Goal: Transaction & Acquisition: Purchase product/service

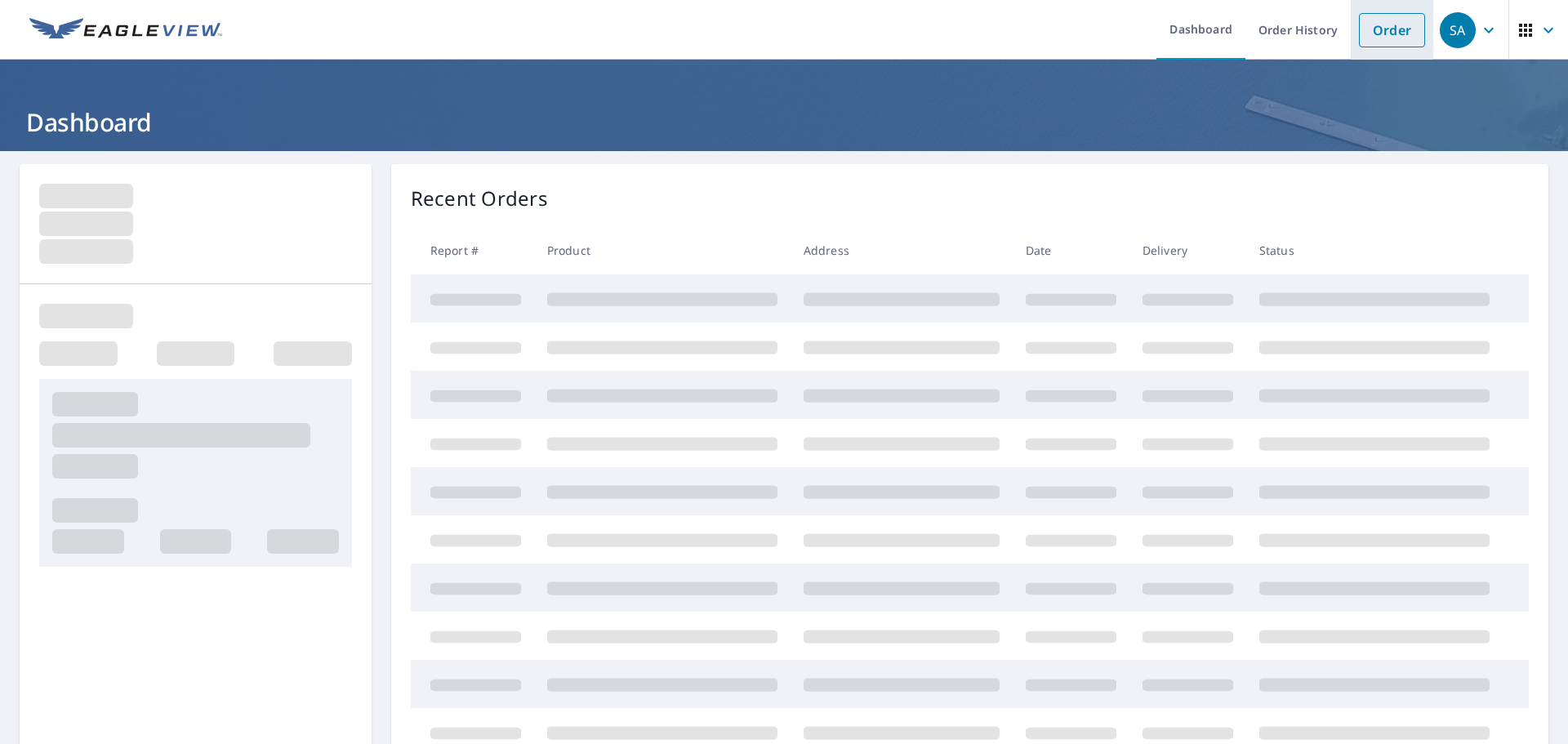
click at [1371, 29] on link "Order" at bounding box center [1392, 30] width 66 height 35
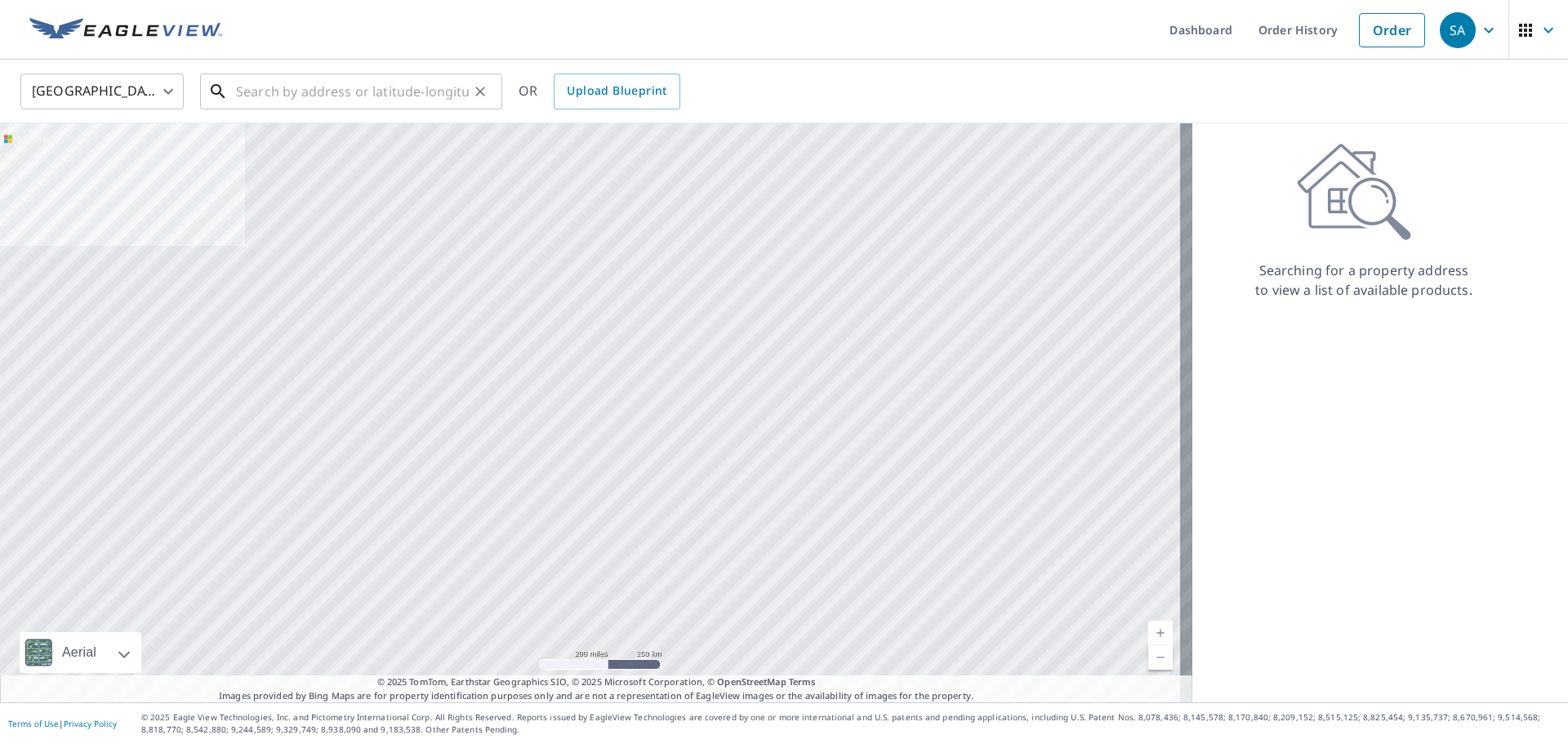
click at [286, 93] on input "text" at bounding box center [352, 91] width 232 height 45
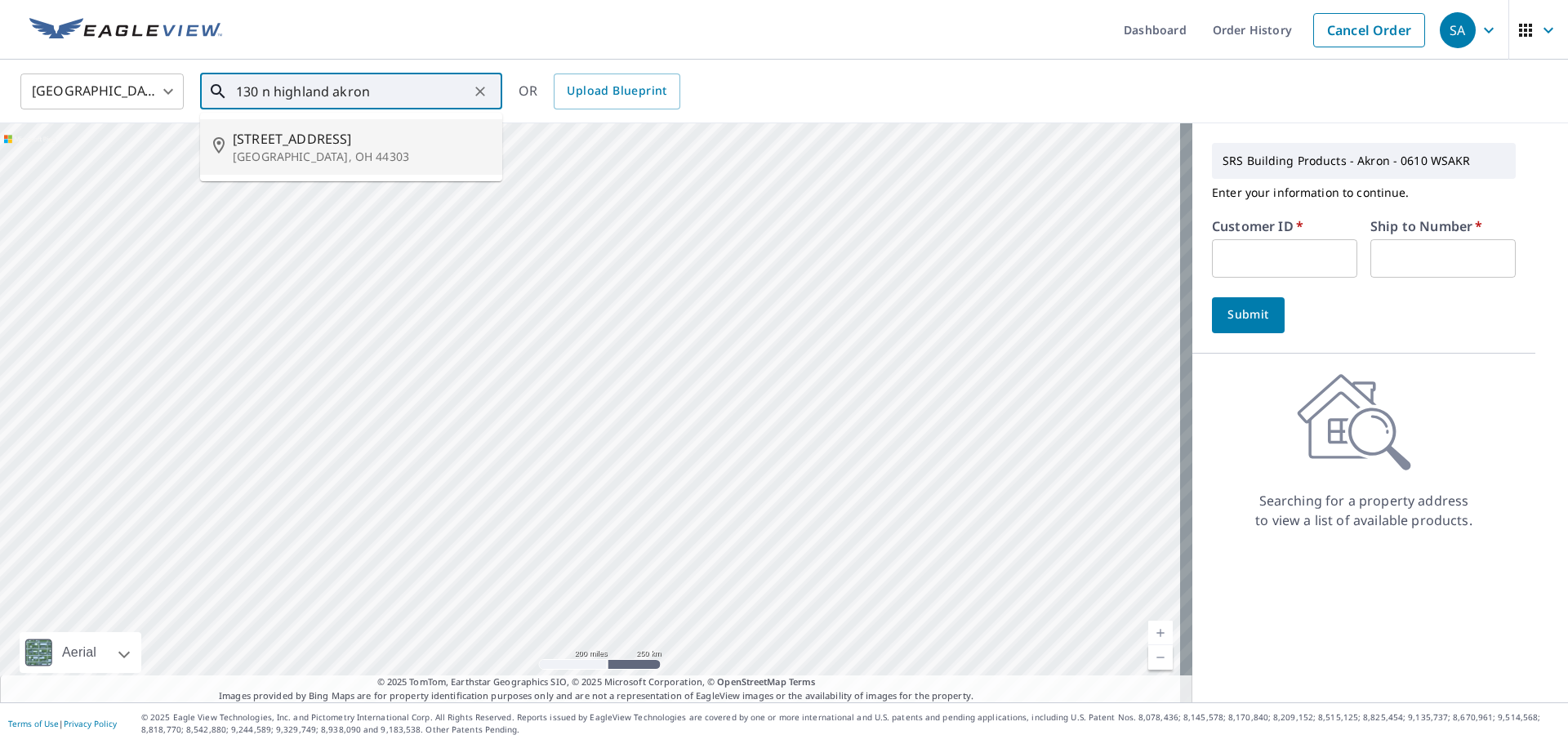
click at [321, 137] on span "[STREET_ADDRESS]" at bounding box center [361, 139] width 256 height 20
type input "[STREET_ADDRESS]"
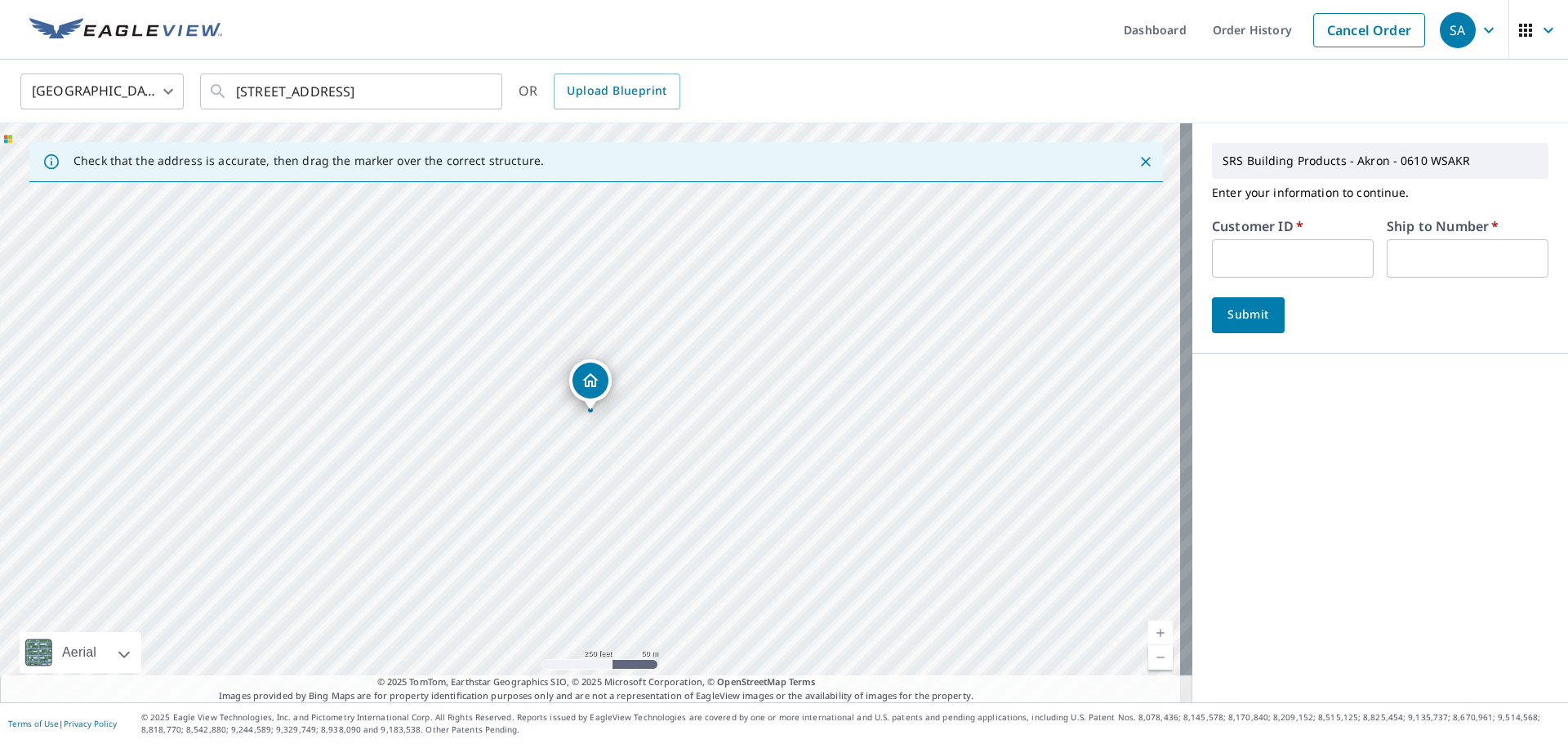
click at [1291, 269] on input "text" at bounding box center [1293, 258] width 162 height 38
type input "tnr610"
click at [1400, 258] on input "text" at bounding box center [1467, 258] width 162 height 38
type input "1"
click at [1245, 315] on span "Submit" at bounding box center [1248, 314] width 46 height 20
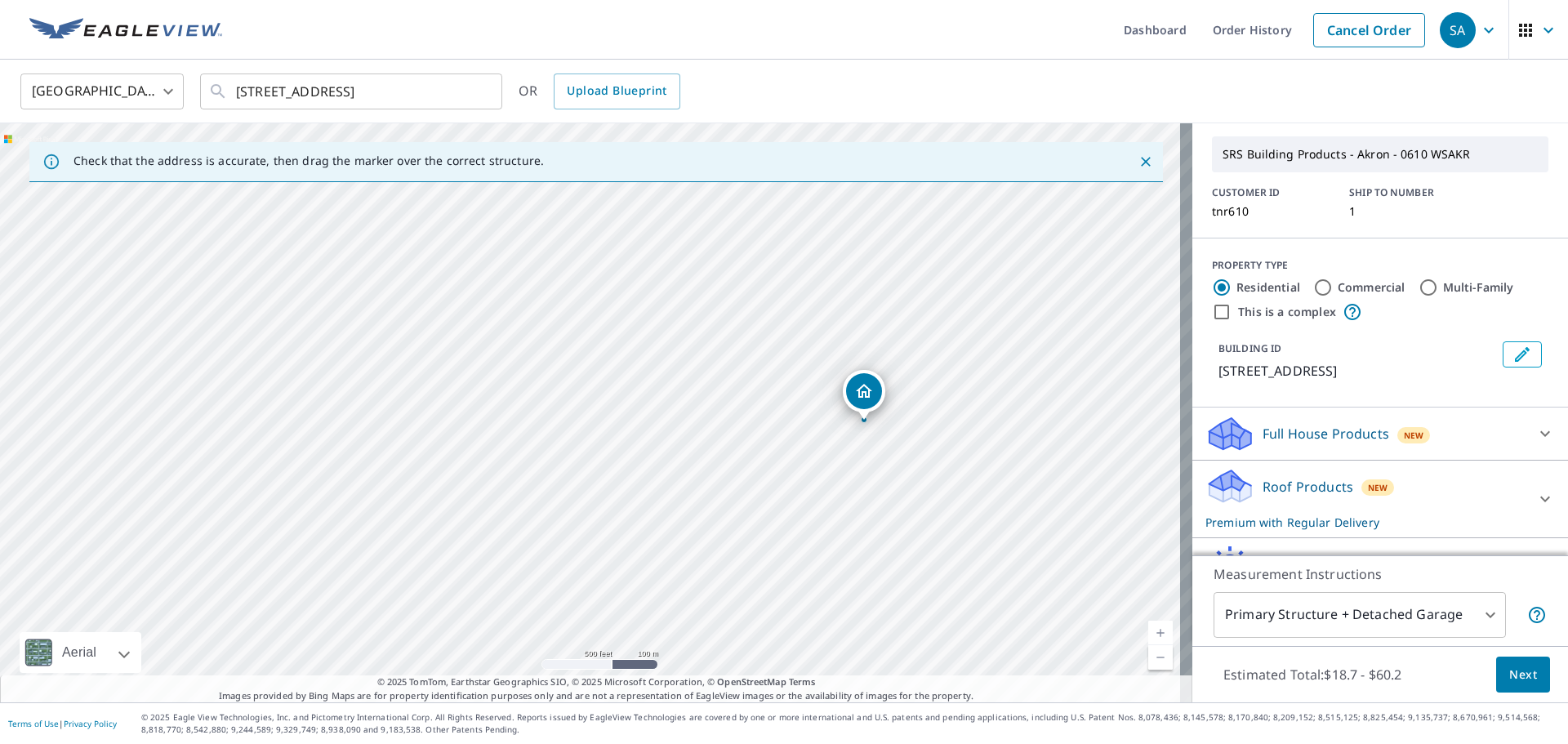
scroll to position [82, 0]
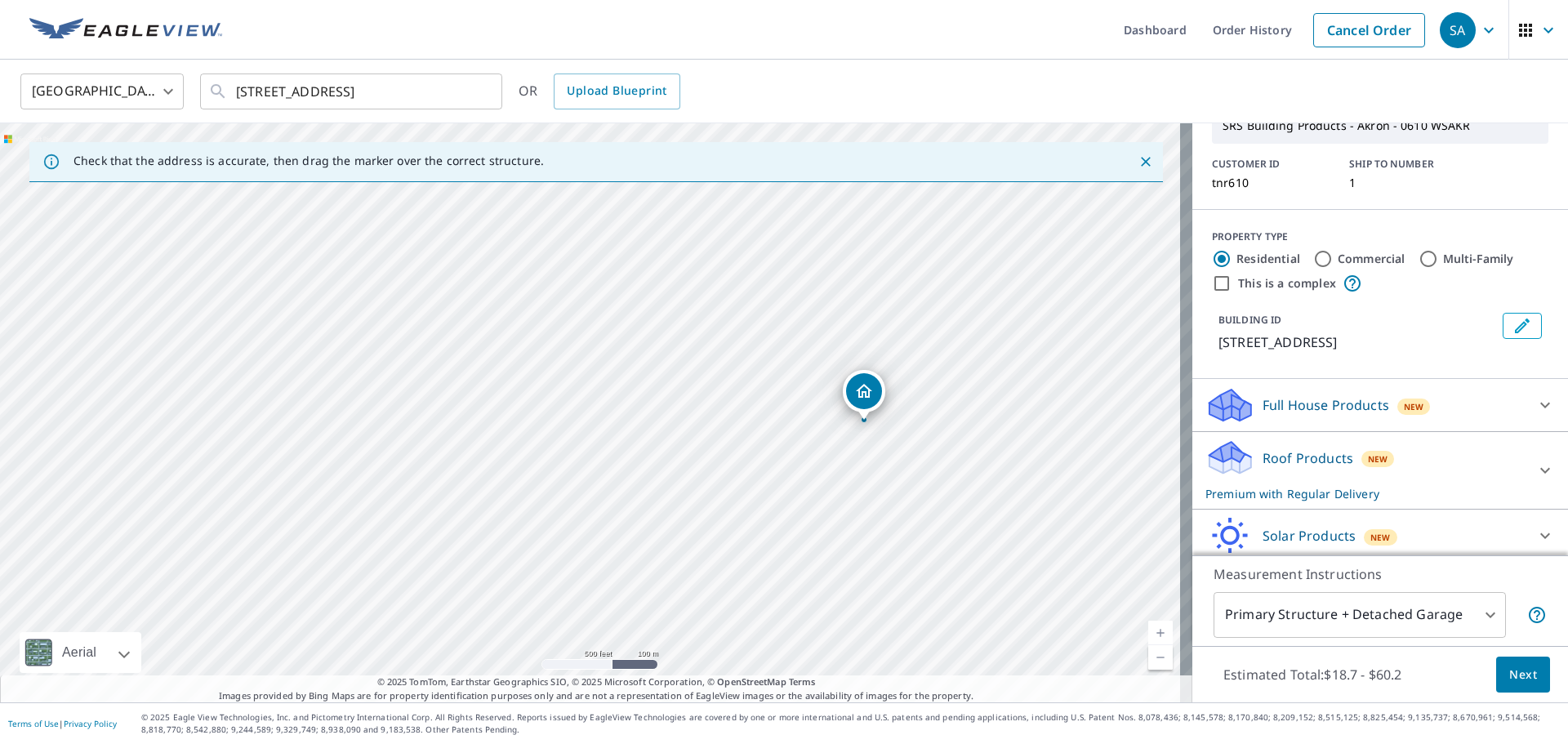
click at [1306, 459] on p "Roof Products" at bounding box center [1308, 458] width 91 height 20
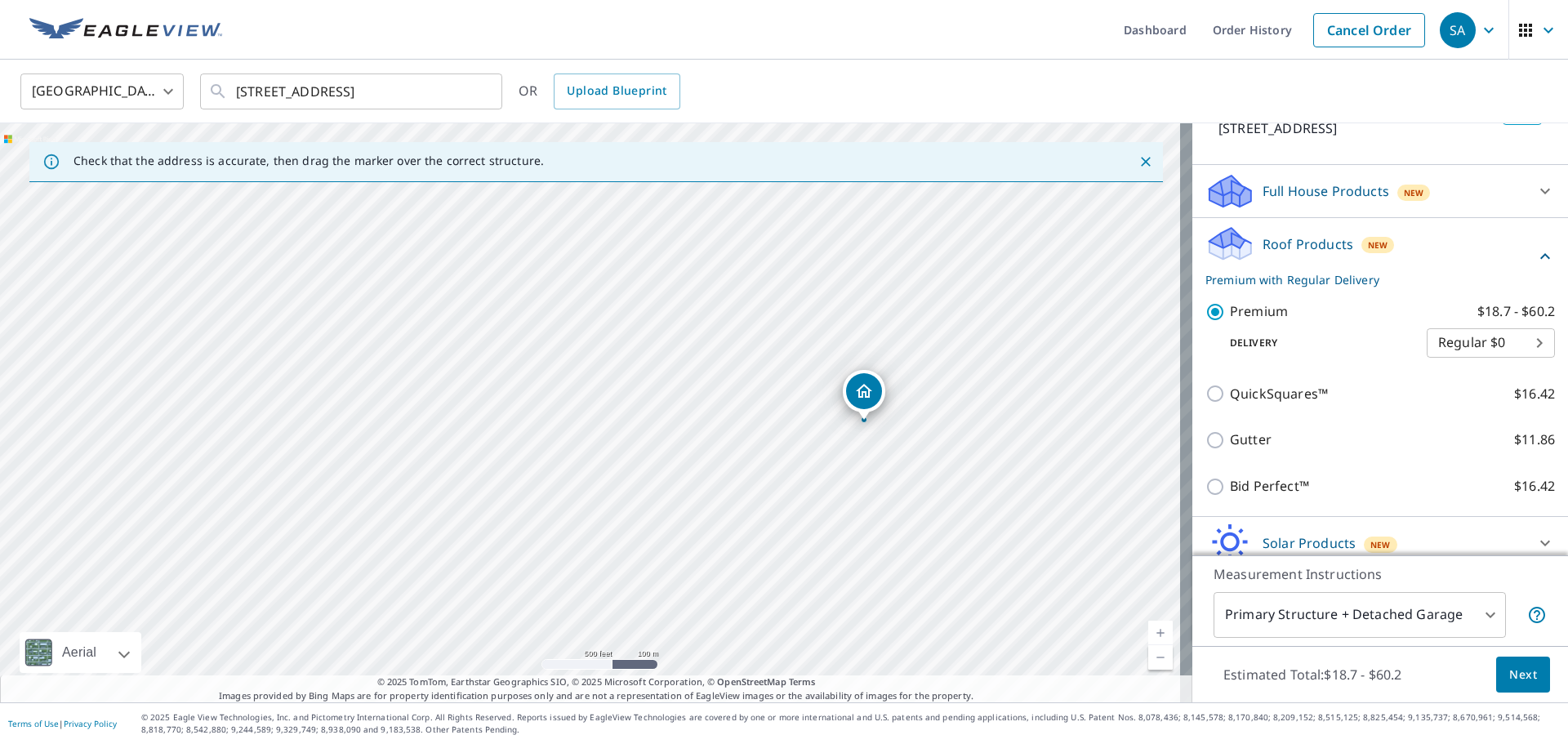
scroll to position [327, 0]
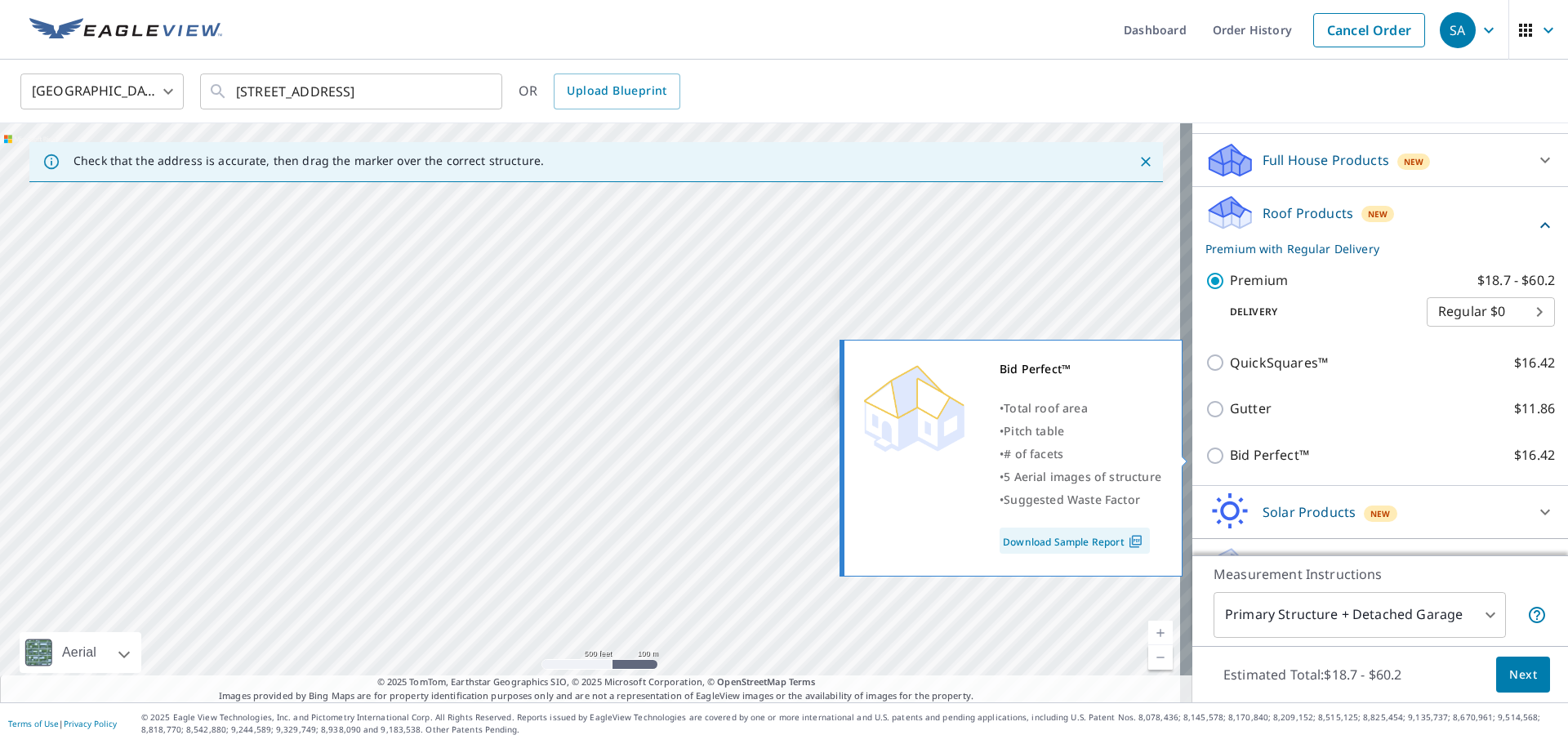
click at [1230, 455] on p "Bid Perfect™" at bounding box center [1269, 455] width 79 height 20
click at [1227, 455] on input "Bid Perfect™ $16.42" at bounding box center [1218, 456] width 25 height 20
checkbox input "true"
checkbox input "false"
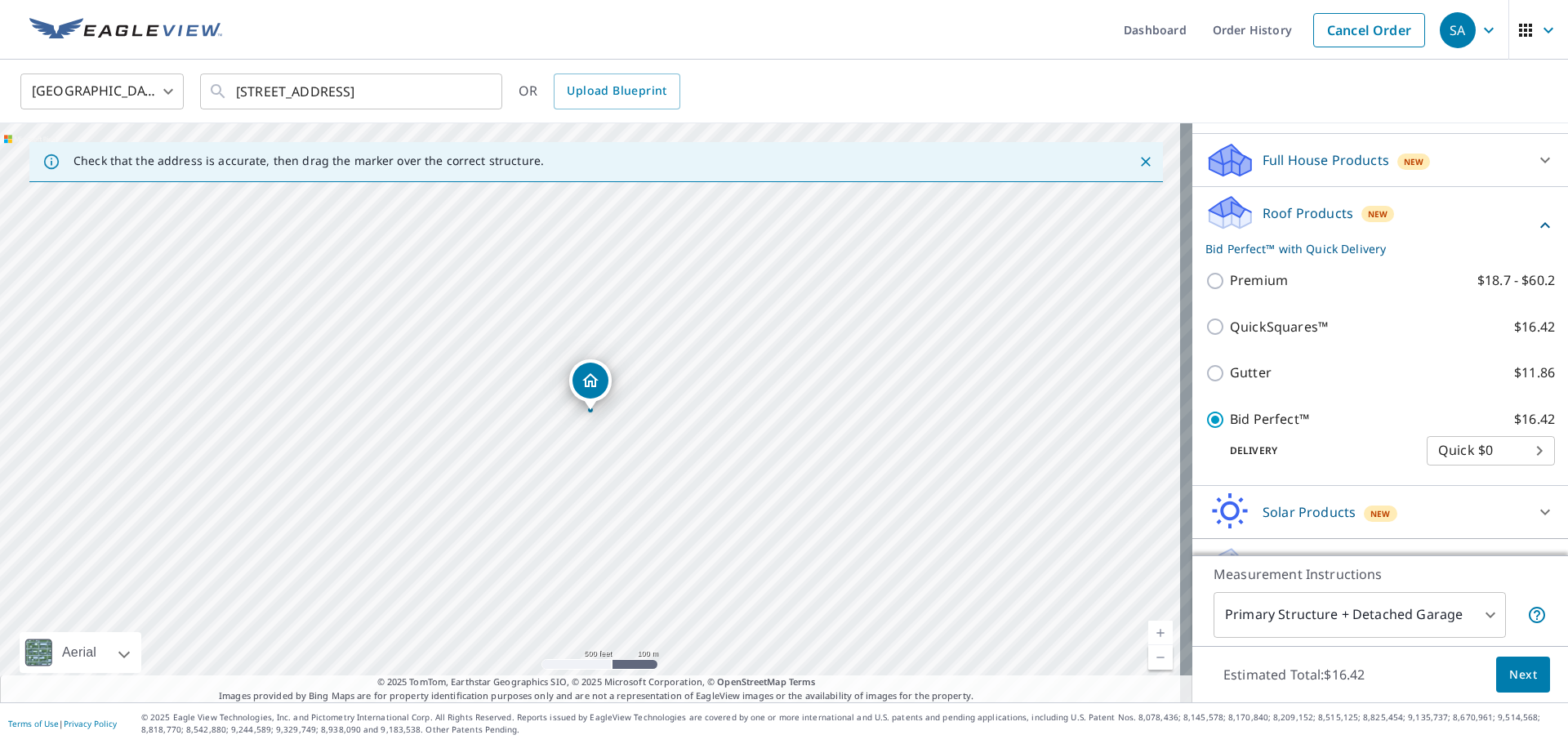
click at [1509, 673] on span "Next" at bounding box center [1523, 675] width 28 height 20
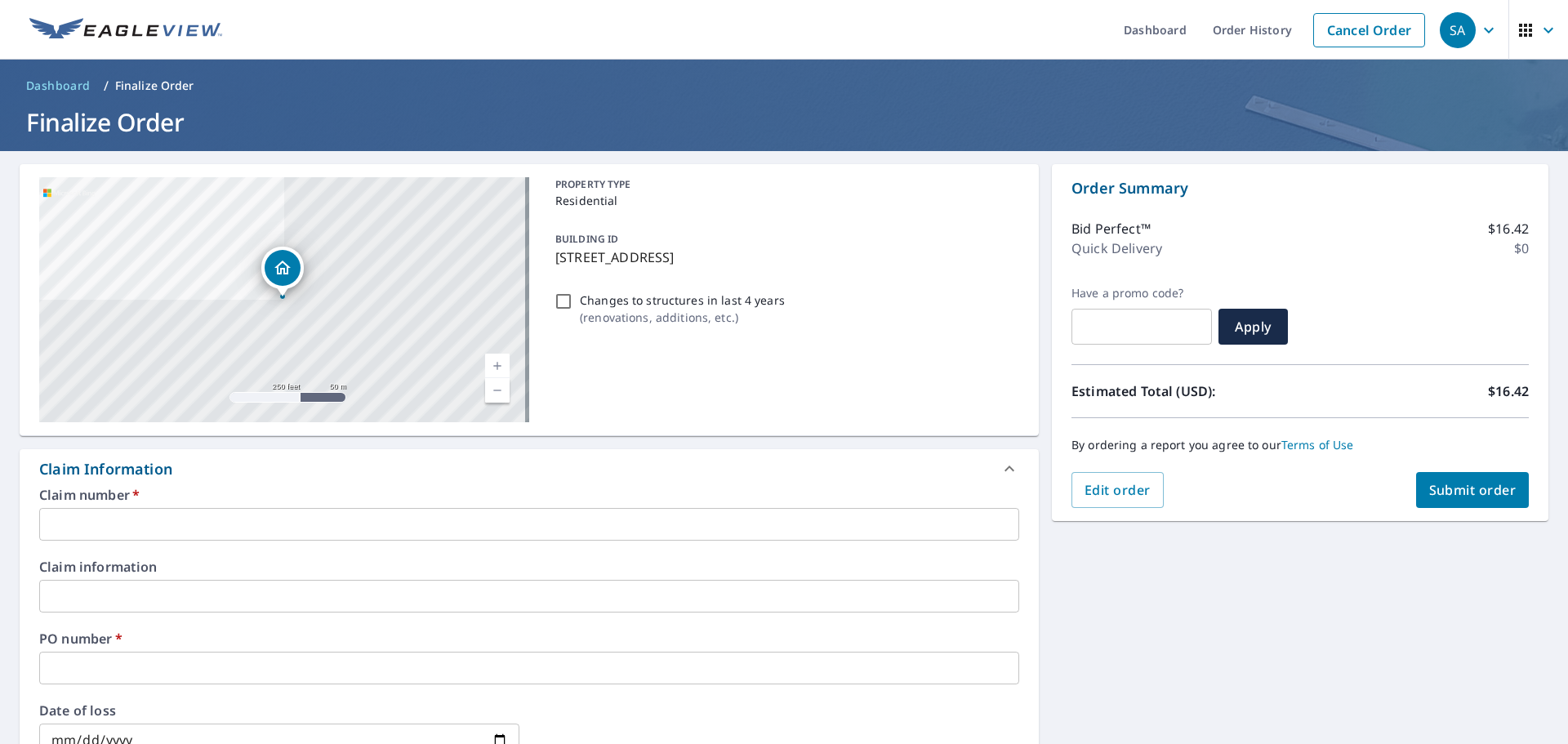
click at [333, 510] on input "text" at bounding box center [529, 524] width 980 height 33
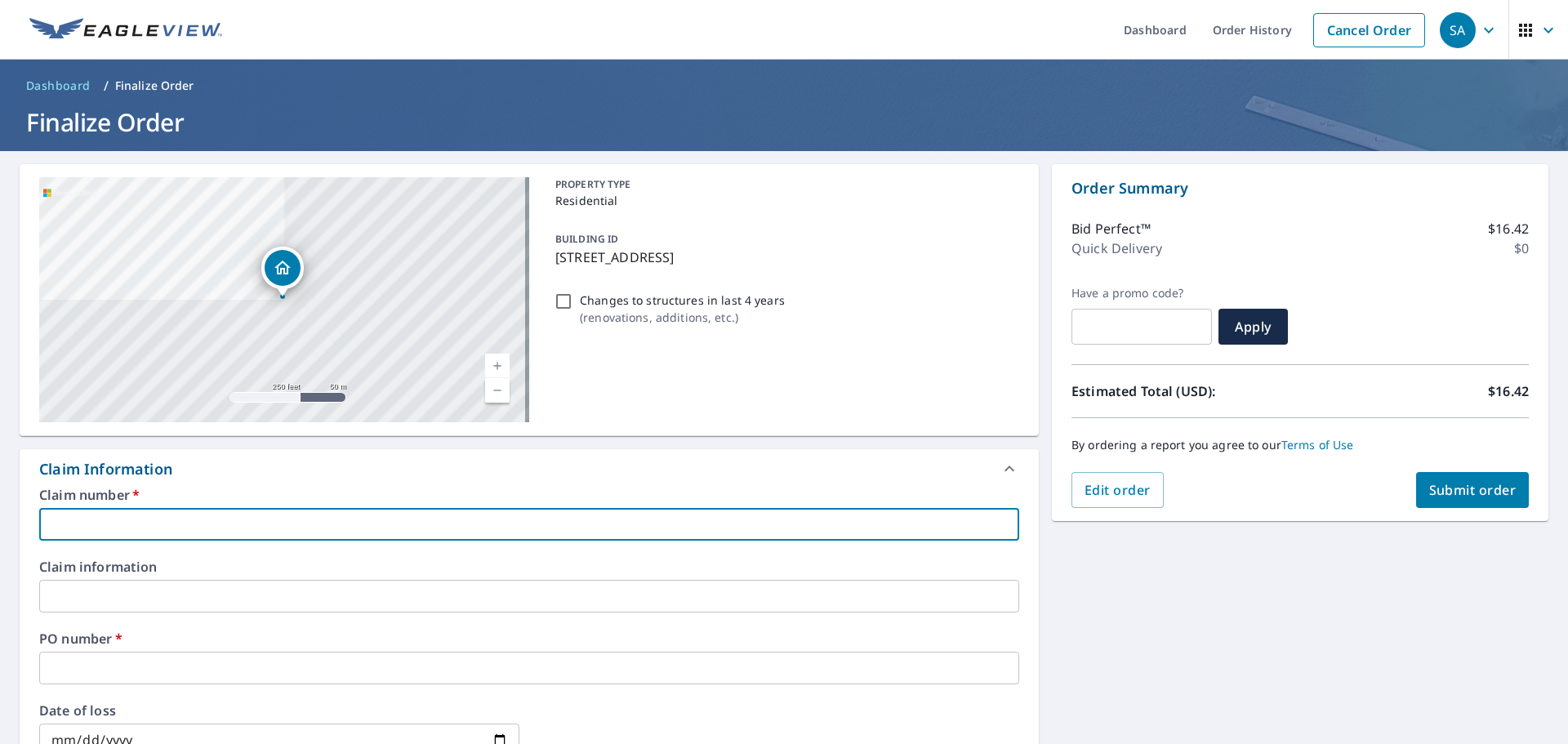
type input "na"
checkbox input "true"
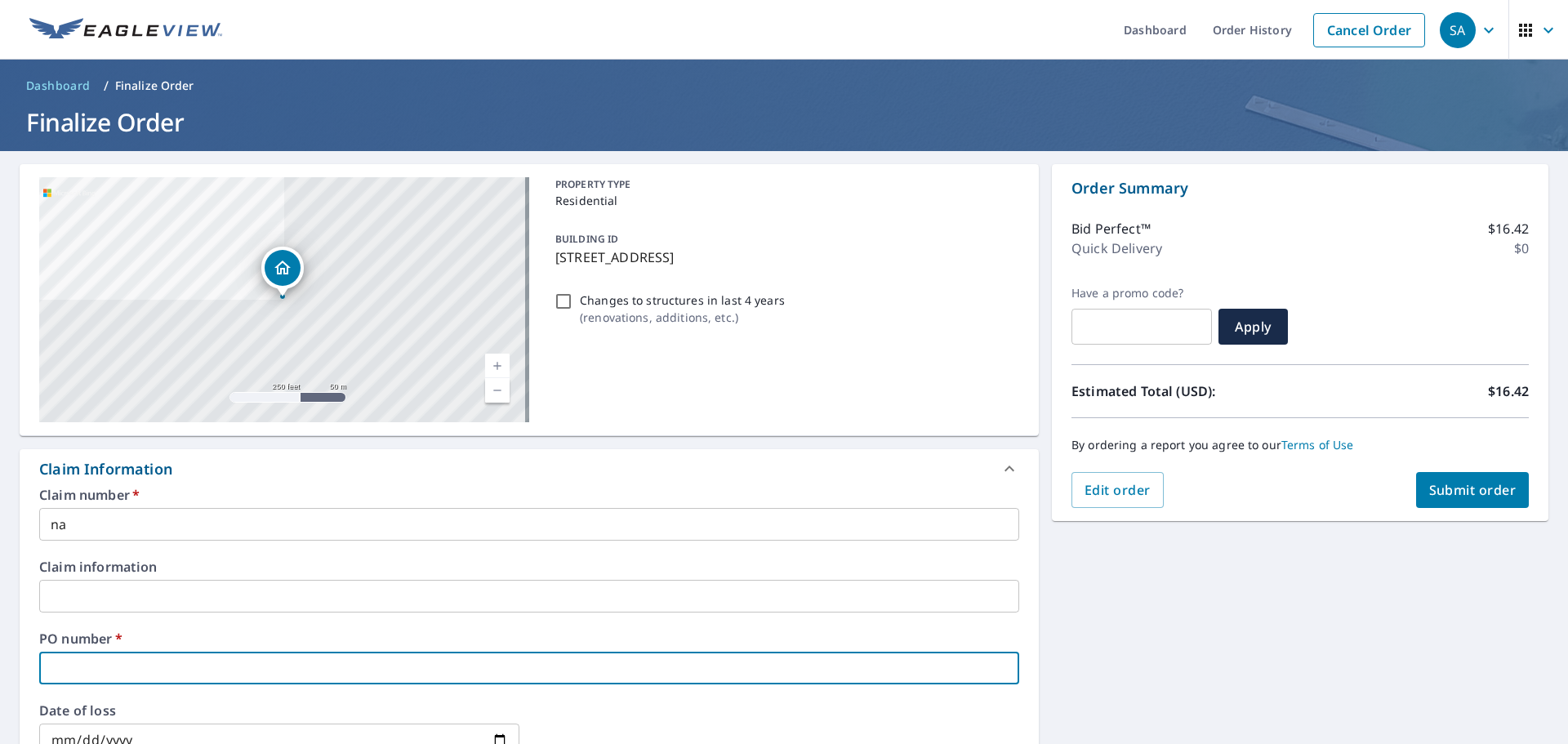
click at [160, 669] on input "text" at bounding box center [529, 667] width 980 height 33
type input "[PERSON_NAME]"
checkbox input "true"
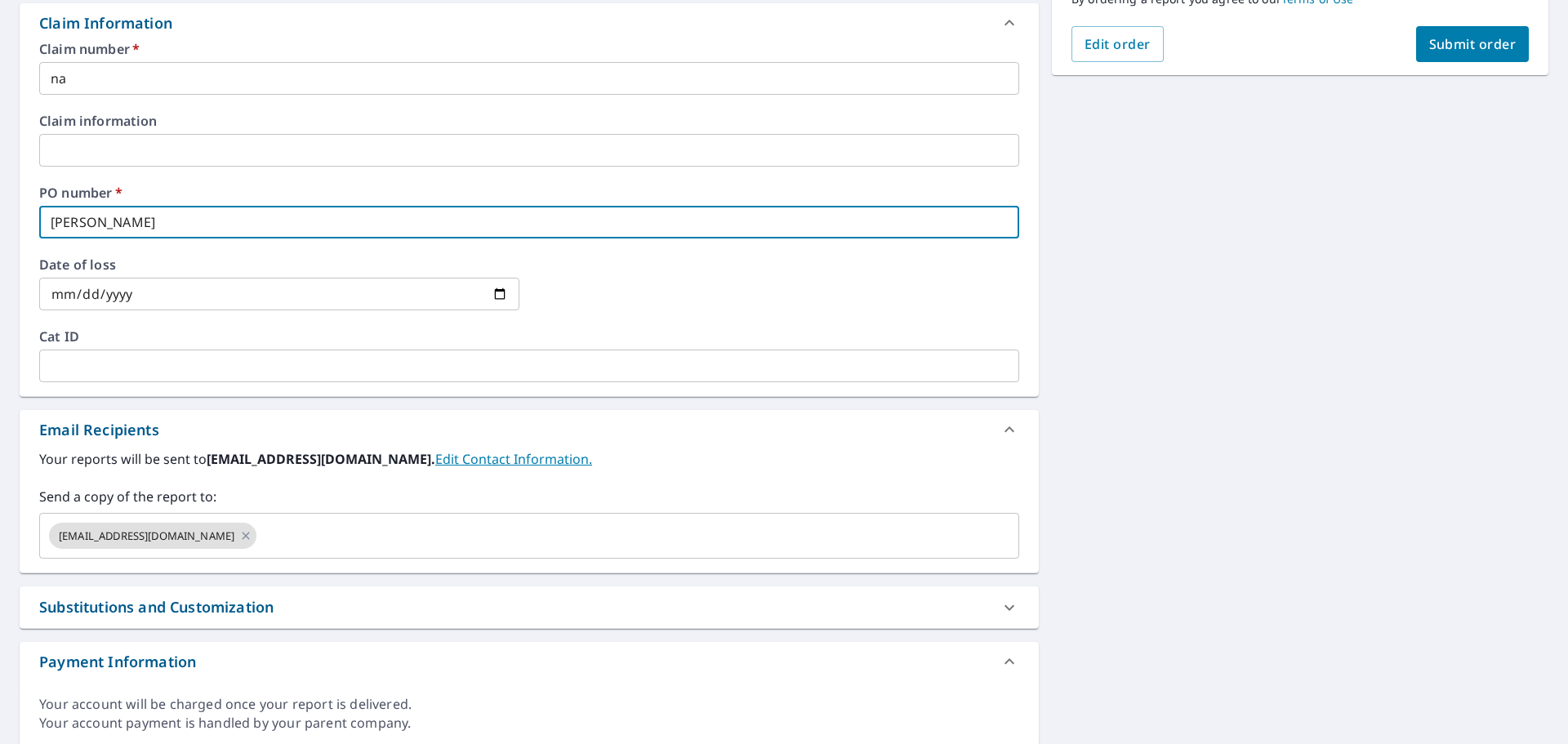
scroll to position [489, 0]
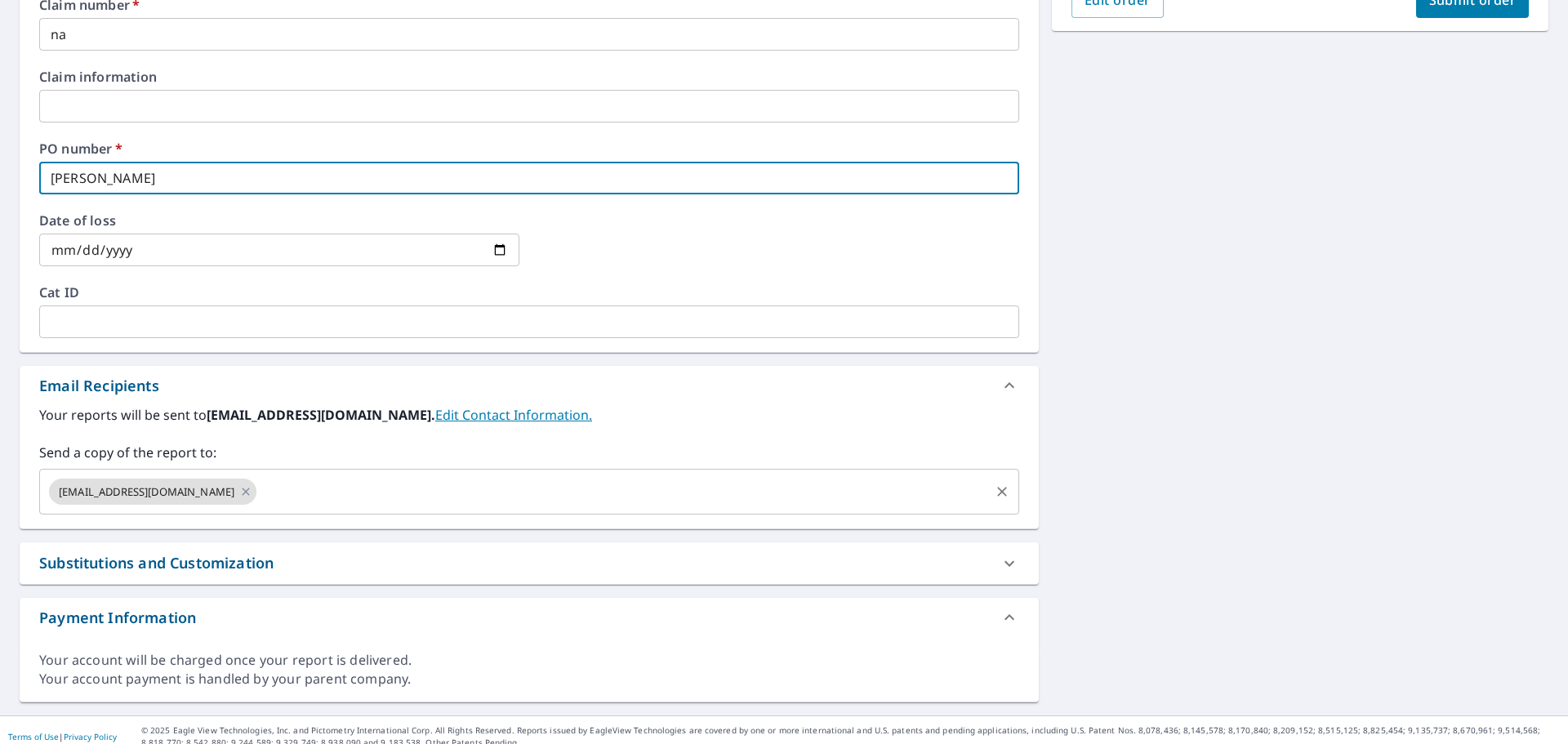
click at [323, 500] on input "text" at bounding box center [623, 491] width 728 height 31
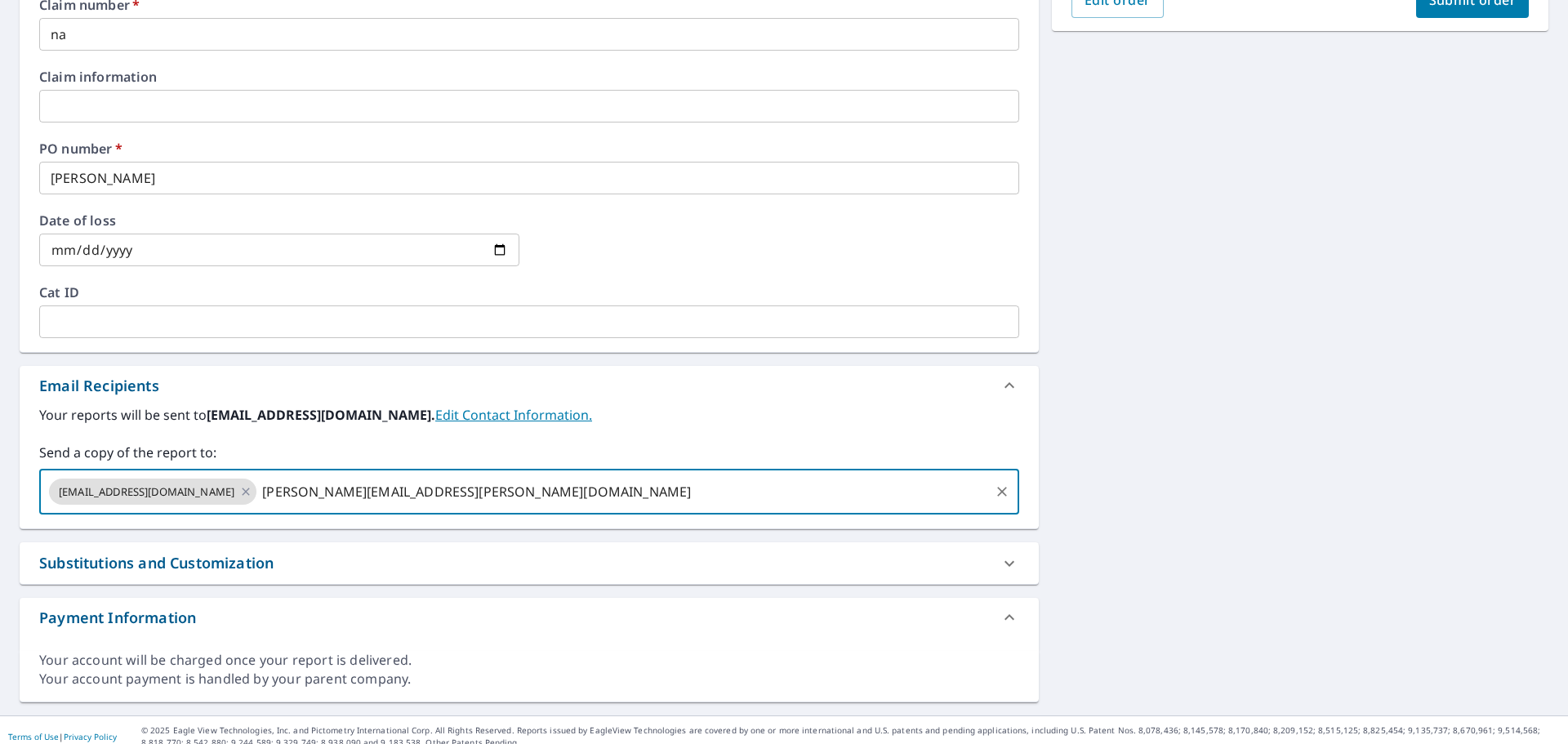
type input "[PERSON_NAME][EMAIL_ADDRESS][PERSON_NAME][DOMAIN_NAME]"
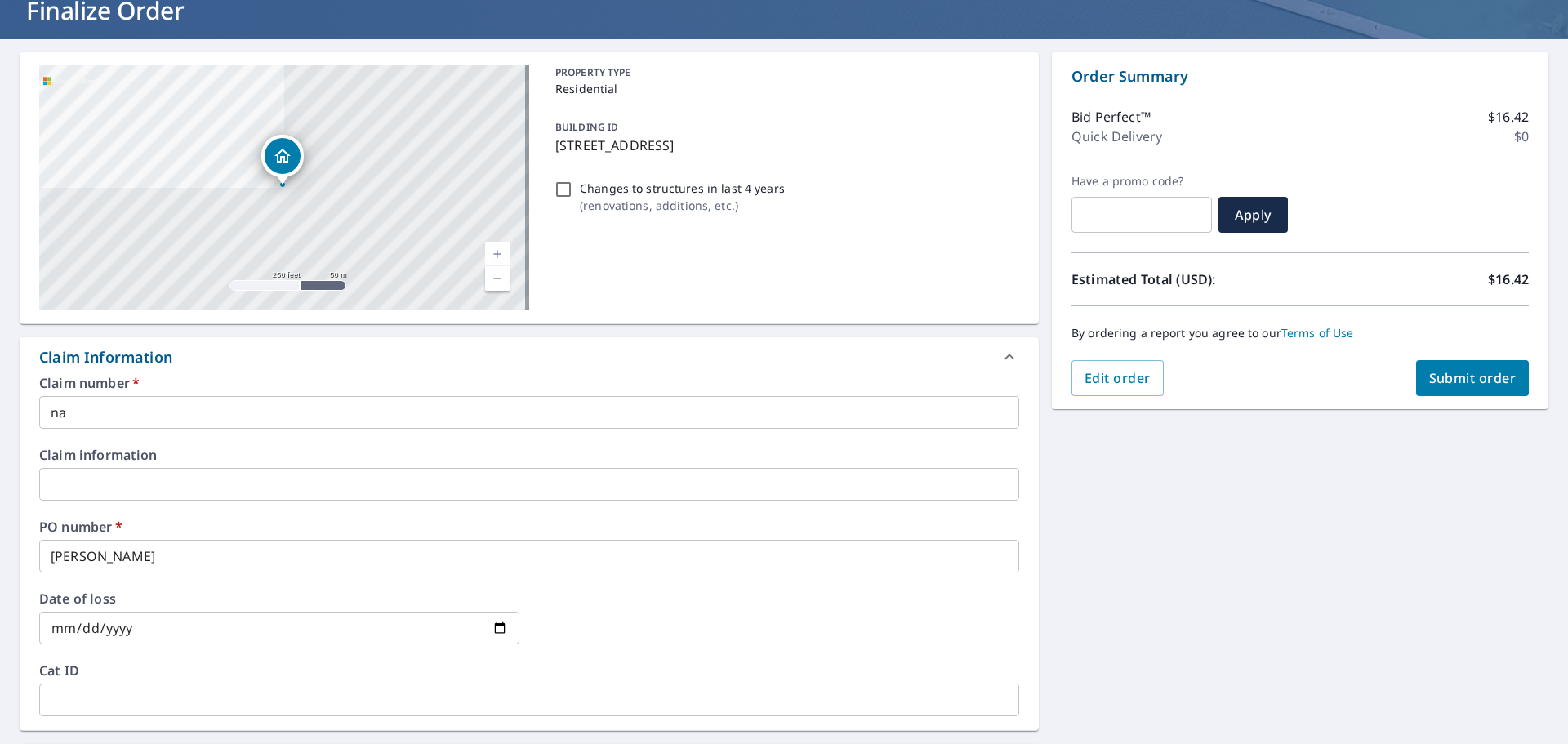
scroll to position [94, 0]
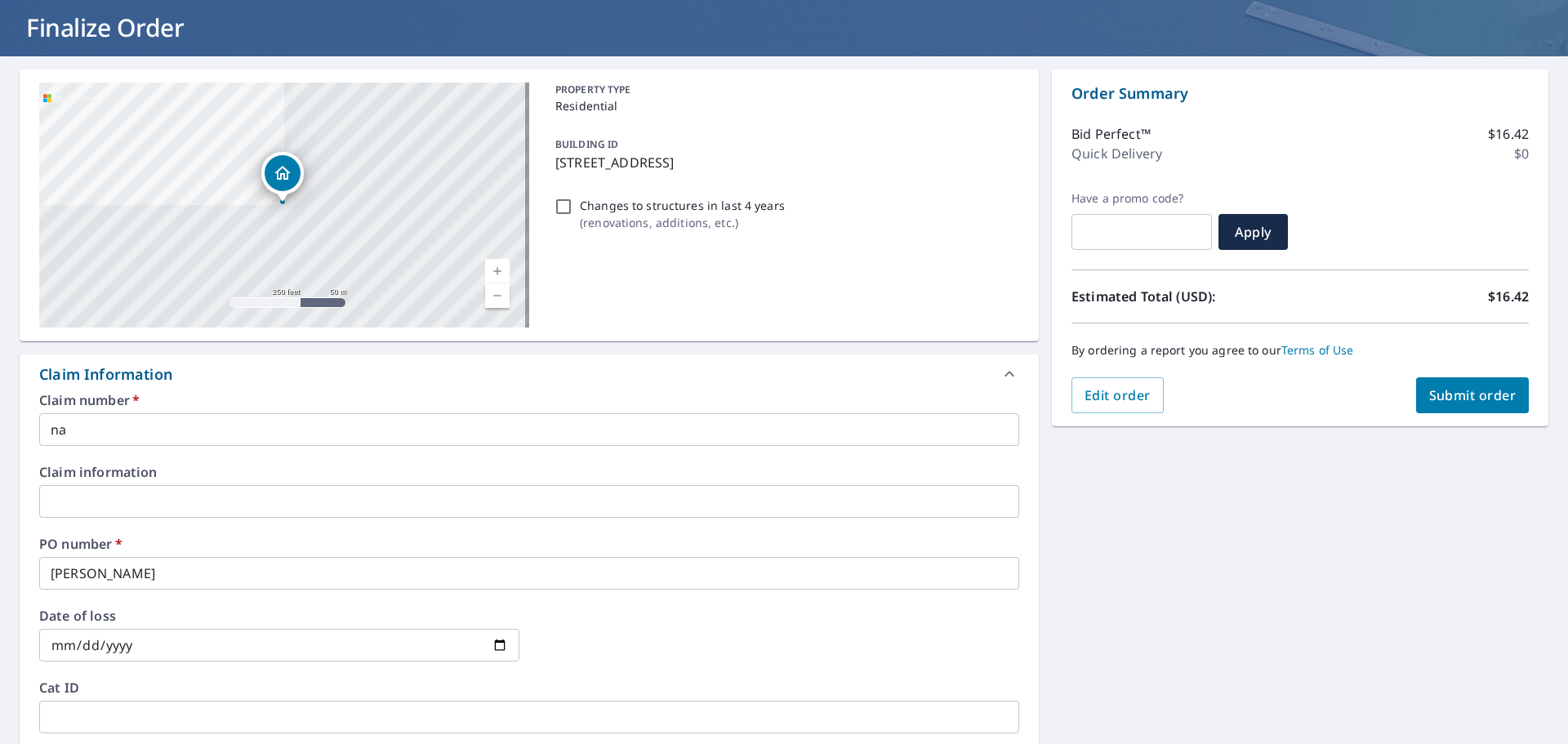
click at [1439, 398] on span "Submit order" at bounding box center [1473, 395] width 87 height 18
checkbox input "true"
